Goal: Information Seeking & Learning: Learn about a topic

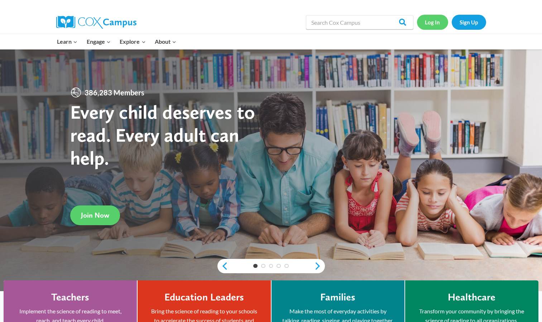
click at [434, 25] on link "Log In" at bounding box center [432, 22] width 31 height 15
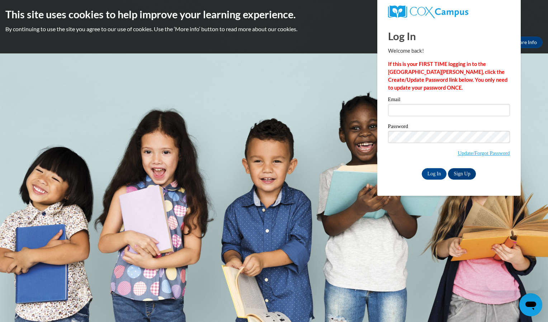
type input "bperez4@daltonstate.edu"
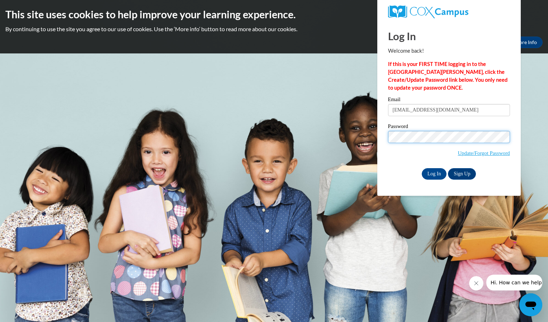
click at [421, 168] on input "Log In" at bounding box center [433, 173] width 25 height 11
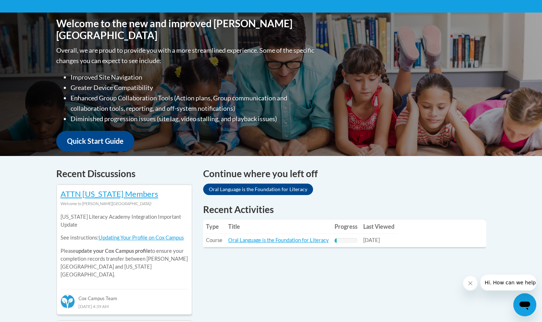
scroll to position [182, 0]
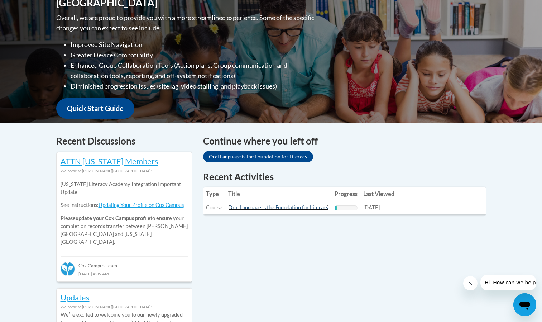
click at [275, 208] on link "Oral Language is the Foundation for Literacy" at bounding box center [278, 207] width 101 height 6
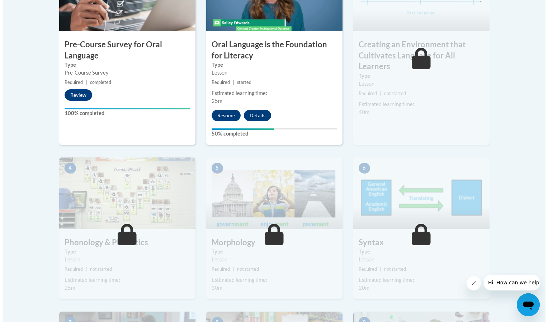
scroll to position [259, 0]
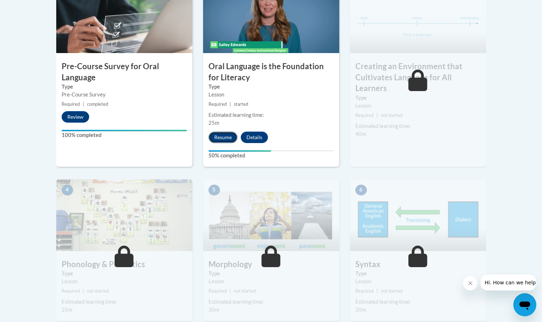
click at [220, 137] on button "Resume" at bounding box center [223, 137] width 29 height 11
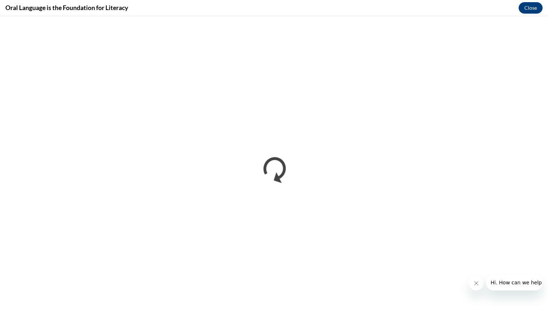
scroll to position [0, 0]
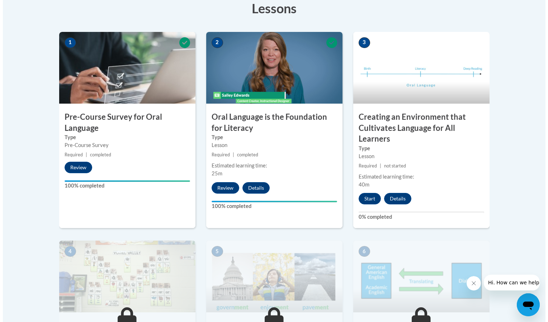
scroll to position [206, 0]
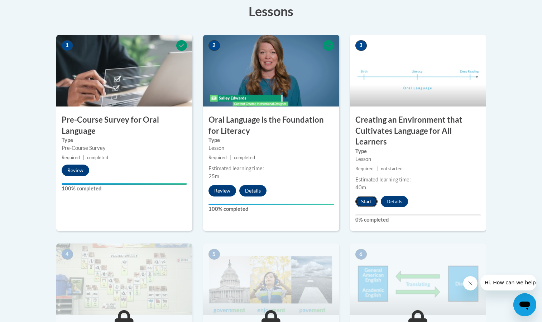
click at [367, 200] on button "Start" at bounding box center [366, 201] width 22 height 11
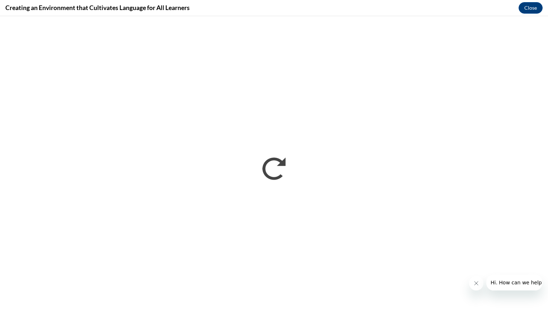
scroll to position [0, 0]
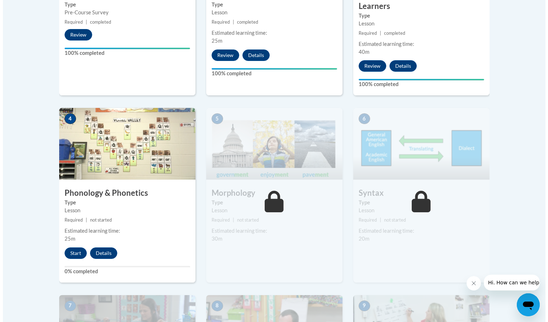
scroll to position [368, 0]
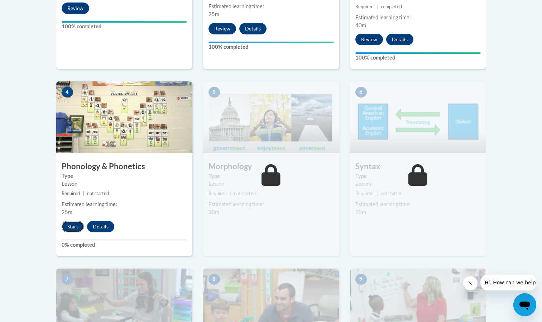
click at [73, 227] on button "Start" at bounding box center [73, 226] width 22 height 11
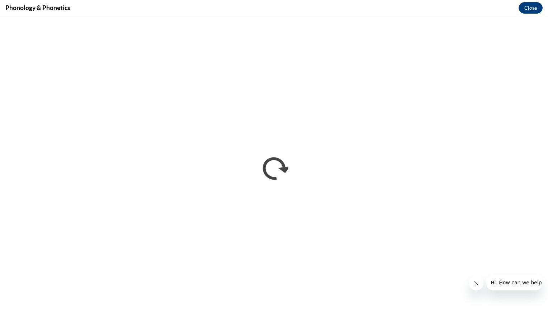
scroll to position [0, 0]
